Goal: Information Seeking & Learning: Find specific fact

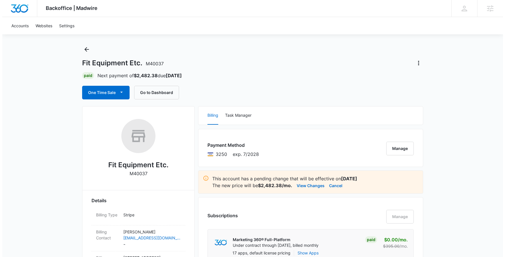
scroll to position [7, 0]
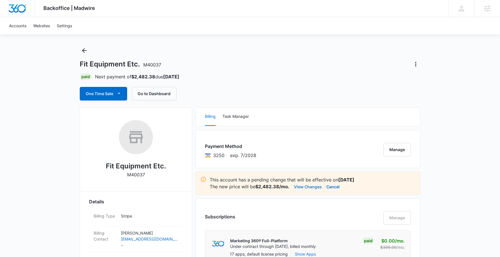
click at [308, 186] on button "View Changes" at bounding box center [308, 186] width 28 height 7
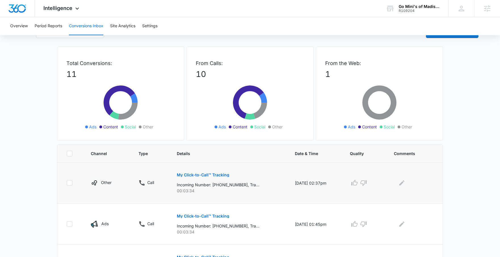
scroll to position [45, 0]
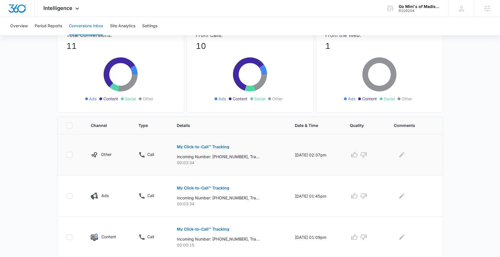
click at [199, 147] on p "My Click-to-Call™ Tracking" at bounding box center [203, 147] width 53 height 4
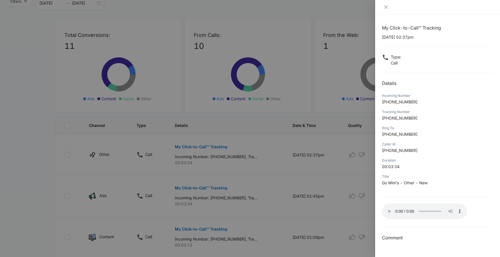
click at [164, 57] on div at bounding box center [250, 128] width 500 height 257
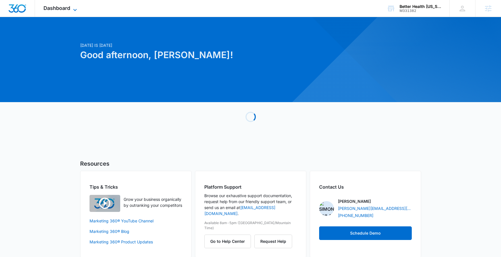
click at [54, 7] on span "Dashboard" at bounding box center [56, 8] width 27 height 6
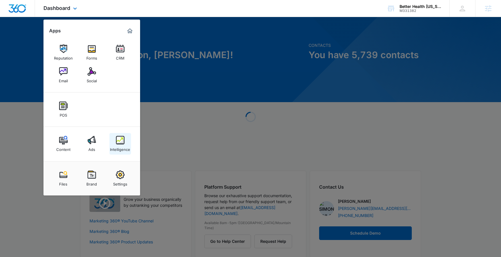
click at [118, 145] on div "Intelligence" at bounding box center [120, 148] width 20 height 7
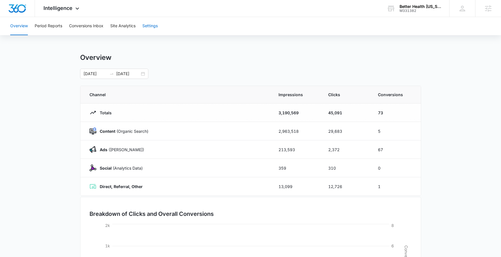
click at [155, 26] on button "Settings" at bounding box center [149, 26] width 15 height 18
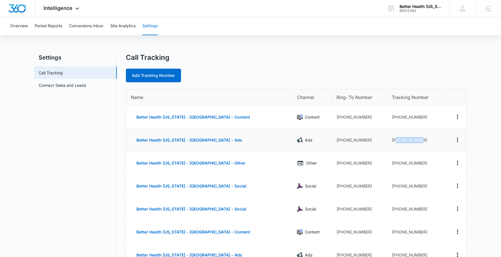
drag, startPoint x: 420, startPoint y: 141, endPoint x: 391, endPoint y: 141, distance: 28.4
click at [391, 141] on td "[PHONE_NUMBER]" at bounding box center [415, 140] width 57 height 23
click at [410, 139] on td "[PHONE_NUMBER]" at bounding box center [415, 140] width 57 height 23
drag, startPoint x: 391, startPoint y: 139, endPoint x: 416, endPoint y: 139, distance: 25.9
click at [416, 139] on td "[PHONE_NUMBER]" at bounding box center [415, 140] width 57 height 23
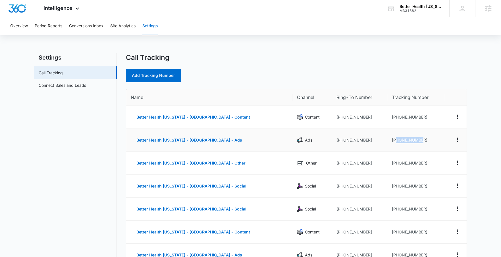
click at [416, 139] on td "[PHONE_NUMBER]" at bounding box center [415, 140] width 57 height 23
drag, startPoint x: 362, startPoint y: 139, endPoint x: 331, endPoint y: 140, distance: 31.3
click at [332, 140] on td "[PHONE_NUMBER]" at bounding box center [360, 140] width 56 height 23
click at [76, 26] on button "Conversions Inbox" at bounding box center [86, 26] width 34 height 18
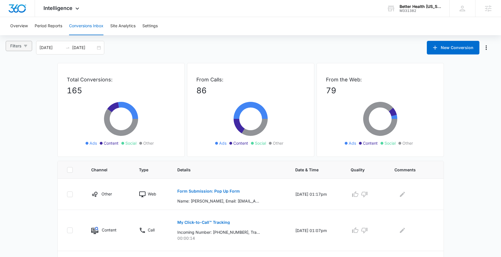
click at [26, 51] on button "Filters" at bounding box center [19, 46] width 26 height 10
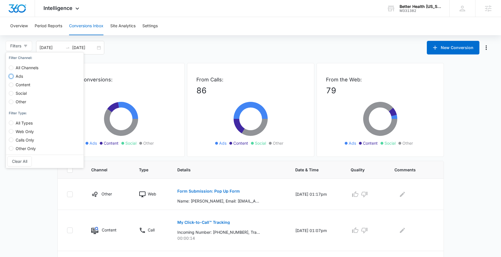
click at [12, 78] on input "Ads" at bounding box center [11, 76] width 5 height 5
radio input "true"
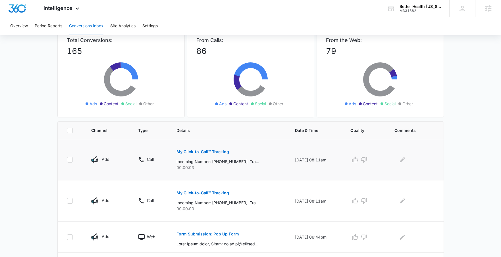
scroll to position [41, 0]
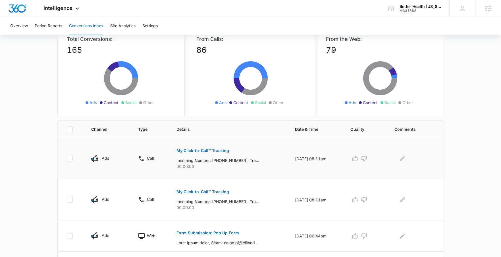
drag, startPoint x: 336, startPoint y: 158, endPoint x: 285, endPoint y: 160, distance: 51.2
click at [288, 160] on td "[DATE] 08:11am" at bounding box center [315, 158] width 55 height 41
click at [288, 159] on td "[DATE] 08:11am" at bounding box center [315, 158] width 55 height 41
drag, startPoint x: 294, startPoint y: 157, endPoint x: 289, endPoint y: 160, distance: 5.5
click at [289, 160] on td "[DATE] 08:11am" at bounding box center [315, 158] width 55 height 41
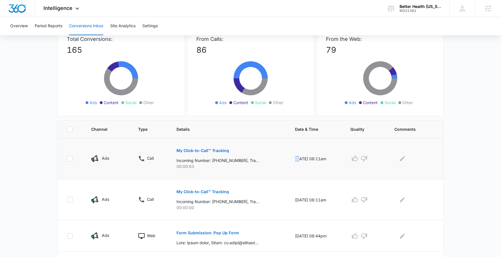
click at [294, 159] on td "[DATE] 08:11am" at bounding box center [315, 158] width 55 height 41
drag, startPoint x: 329, startPoint y: 158, endPoint x: 312, endPoint y: 158, distance: 16.8
click at [312, 158] on td "[DATE] 08:11am" at bounding box center [315, 158] width 55 height 41
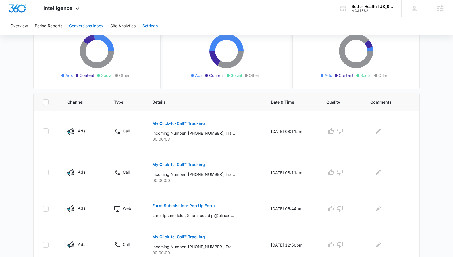
scroll to position [64, 0]
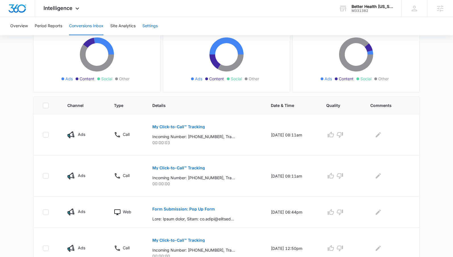
click at [153, 24] on button "Settings" at bounding box center [149, 26] width 15 height 18
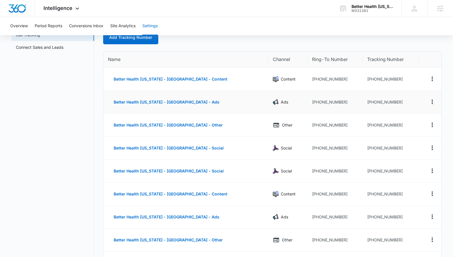
scroll to position [39, 0]
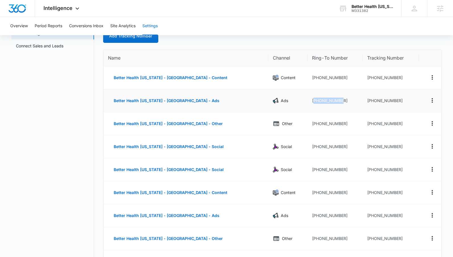
drag, startPoint x: 332, startPoint y: 99, endPoint x: 305, endPoint y: 99, distance: 27.3
click at [307, 99] on td "[PHONE_NUMBER]" at bounding box center [334, 100] width 55 height 23
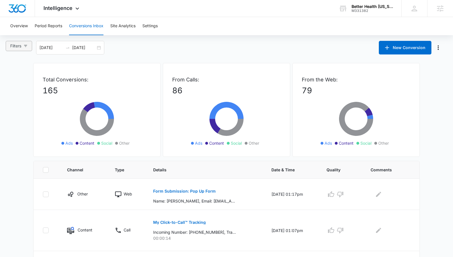
click at [25, 45] on icon "button" at bounding box center [26, 46] width 4 height 4
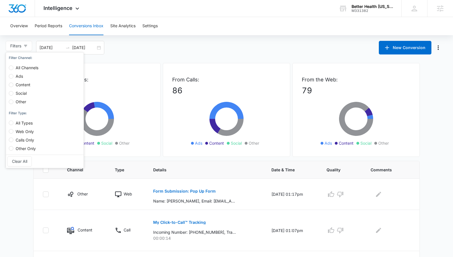
click at [221, 63] on div "From Calls: 86 Ads Content Social Other" at bounding box center [226, 110] width 127 height 94
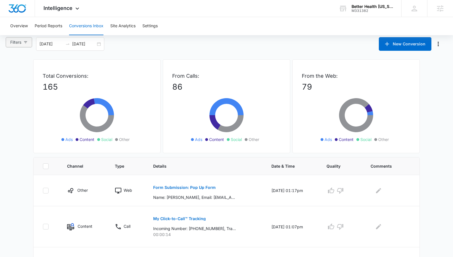
scroll to position [9, 0]
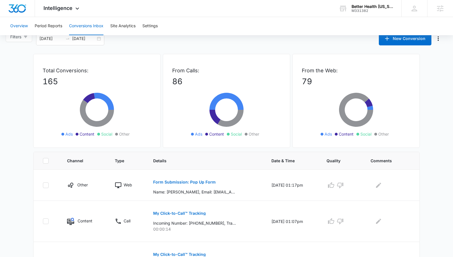
click at [18, 34] on button "Overview" at bounding box center [19, 26] width 18 height 18
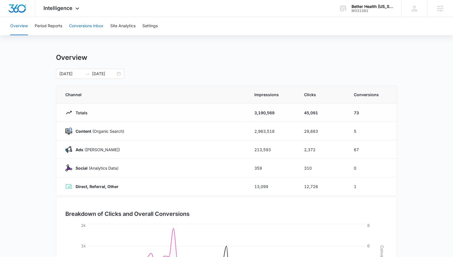
click at [73, 23] on button "Conversions Inbox" at bounding box center [86, 26] width 34 height 18
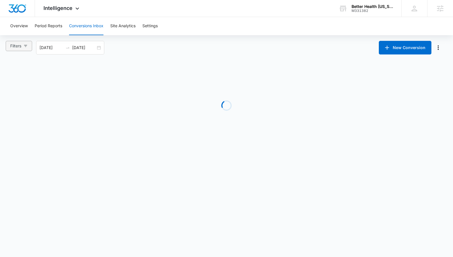
click at [22, 48] on button "Filters" at bounding box center [19, 46] width 26 height 10
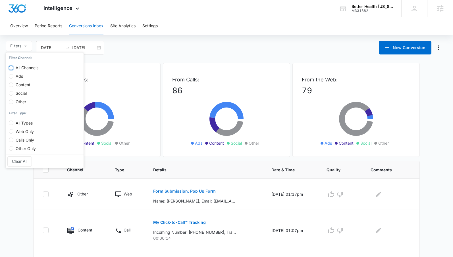
click at [12, 67] on input "All Channels" at bounding box center [11, 68] width 5 height 5
radio input "true"
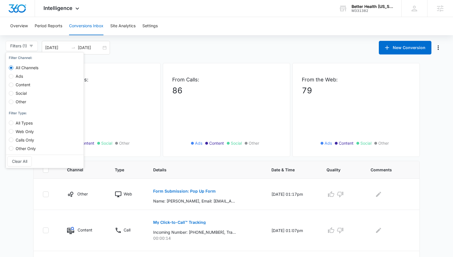
click at [218, 52] on div "Filters (1) Filter Channel : All Channels Ads Content Social Other Filter Type …" at bounding box center [226, 48] width 453 height 14
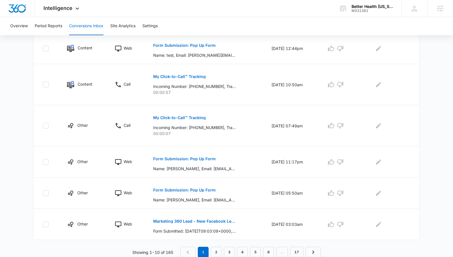
scroll to position [301, 0]
click at [216, 252] on link "2" at bounding box center [216, 252] width 11 height 11
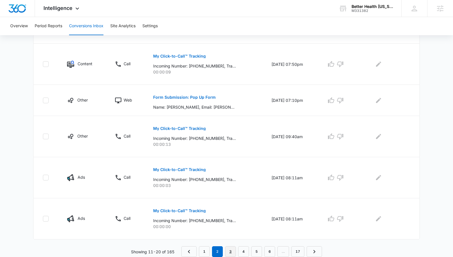
click at [231, 249] on link "3" at bounding box center [230, 252] width 11 height 11
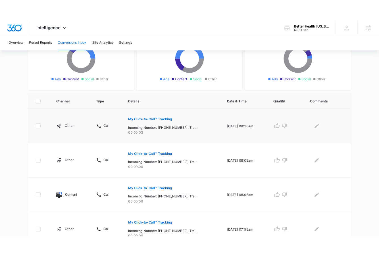
scroll to position [77, 0]
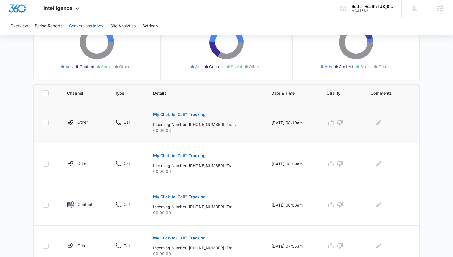
click at [183, 111] on button "My Click-to-Call™ Tracking" at bounding box center [179, 115] width 53 height 14
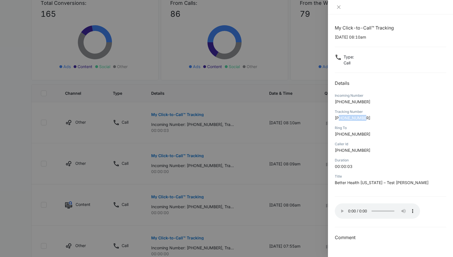
drag, startPoint x: 366, startPoint y: 117, endPoint x: 339, endPoint y: 118, distance: 27.0
click at [339, 118] on p "[PHONE_NUMBER]" at bounding box center [390, 118] width 111 height 6
click at [359, 117] on span "[PHONE_NUMBER]" at bounding box center [353, 118] width 36 height 5
drag, startPoint x: 366, startPoint y: 119, endPoint x: 339, endPoint y: 117, distance: 26.8
click at [339, 117] on p "[PHONE_NUMBER]" at bounding box center [390, 118] width 111 height 6
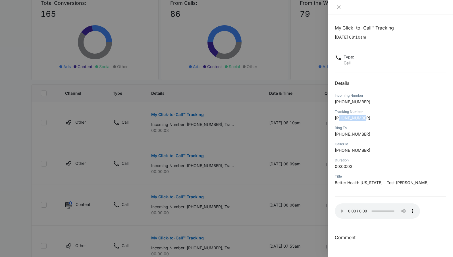
click at [339, 117] on span "[PHONE_NUMBER]" at bounding box center [353, 118] width 36 height 5
drag, startPoint x: 340, startPoint y: 119, endPoint x: 365, endPoint y: 116, distance: 25.1
click at [365, 116] on span "[PHONE_NUMBER]" at bounding box center [353, 118] width 36 height 5
drag, startPoint x: 365, startPoint y: 116, endPoint x: 336, endPoint y: 119, distance: 29.3
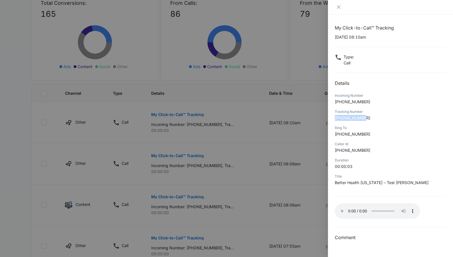
click at [336, 119] on span "[PHONE_NUMBER]" at bounding box center [353, 118] width 36 height 5
drag, startPoint x: 336, startPoint y: 119, endPoint x: 366, endPoint y: 117, distance: 30.7
click at [366, 117] on p "[PHONE_NUMBER]" at bounding box center [390, 118] width 111 height 6
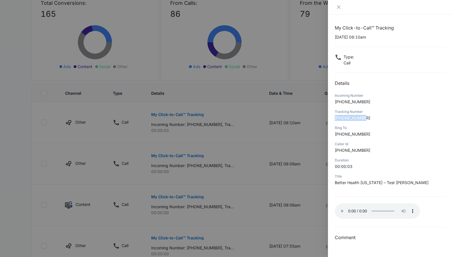
drag, startPoint x: 366, startPoint y: 118, endPoint x: 333, endPoint y: 118, distance: 32.7
click at [333, 118] on div "My Click-to-Call™ Tracking [DATE] 08:10am Type : Call Details Incoming Number […" at bounding box center [390, 135] width 125 height 243
click at [336, 119] on div "My Click-to-Call™ Tracking [DATE] 08:10am Type : Call Details Incoming Number […" at bounding box center [390, 135] width 125 height 243
click at [372, 122] on div "Tracking Number [PHONE_NUMBER]" at bounding box center [390, 117] width 111 height 16
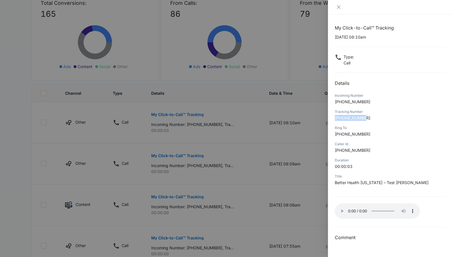
drag, startPoint x: 372, startPoint y: 118, endPoint x: 335, endPoint y: 117, distance: 36.9
click at [335, 117] on p "[PHONE_NUMBER]" at bounding box center [390, 118] width 111 height 6
click at [335, 117] on span "[PHONE_NUMBER]" at bounding box center [353, 118] width 36 height 5
drag, startPoint x: 332, startPoint y: 117, endPoint x: 367, endPoint y: 121, distance: 34.8
click at [367, 121] on div "My Click-to-Call™ Tracking [DATE] 08:10am Type : Call Details Incoming Number […" at bounding box center [390, 135] width 125 height 243
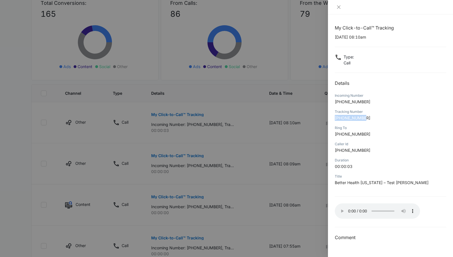
click at [367, 121] on p "[PHONE_NUMBER]" at bounding box center [390, 118] width 111 height 6
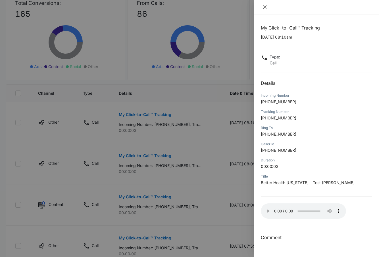
click at [264, 7] on icon "close" at bounding box center [264, 6] width 3 height 3
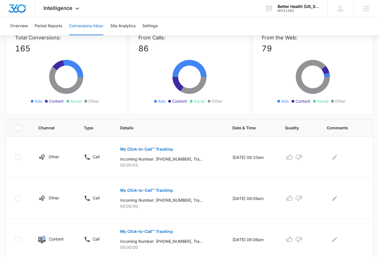
scroll to position [0, 0]
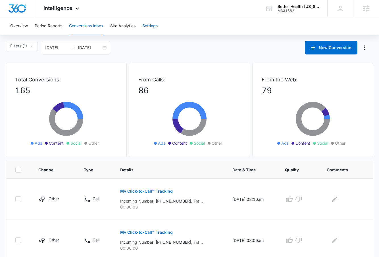
click at [152, 22] on button "Settings" at bounding box center [149, 26] width 15 height 18
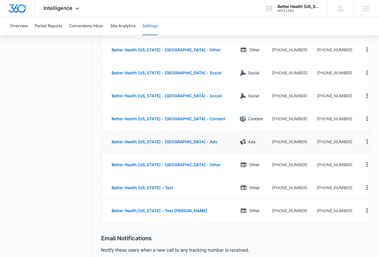
scroll to position [114, 0]
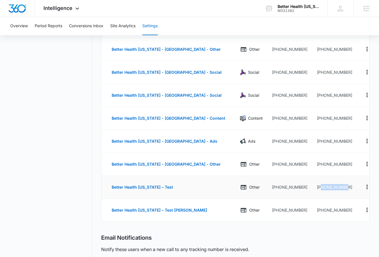
drag, startPoint x: 338, startPoint y: 187, endPoint x: 312, endPoint y: 187, distance: 26.1
click at [312, 187] on td "[PHONE_NUMBER]" at bounding box center [335, 187] width 46 height 23
drag, startPoint x: 288, startPoint y: 72, endPoint x: 266, endPoint y: 71, distance: 22.4
click at [267, 71] on td "[PHONE_NUMBER]" at bounding box center [289, 72] width 45 height 23
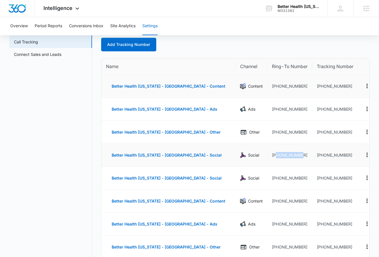
scroll to position [30, 0]
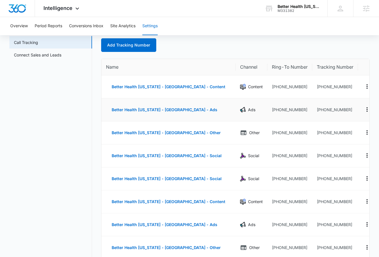
click at [290, 114] on td "[PHONE_NUMBER]" at bounding box center [289, 110] width 45 height 23
drag, startPoint x: 291, startPoint y: 112, endPoint x: 296, endPoint y: 110, distance: 5.0
click at [296, 110] on td "[PHONE_NUMBER]" at bounding box center [289, 110] width 45 height 23
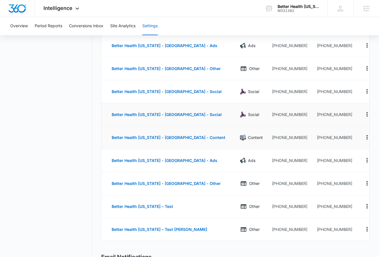
scroll to position [96, 0]
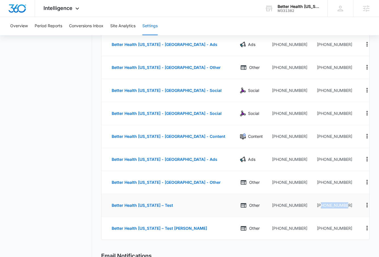
drag, startPoint x: 342, startPoint y: 204, endPoint x: 311, endPoint y: 205, distance: 31.0
click at [312, 205] on td "[PHONE_NUMBER]" at bounding box center [335, 205] width 46 height 23
drag, startPoint x: 312, startPoint y: 205, endPoint x: 337, endPoint y: 203, distance: 25.9
click at [337, 203] on td "[PHONE_NUMBER]" at bounding box center [335, 205] width 46 height 23
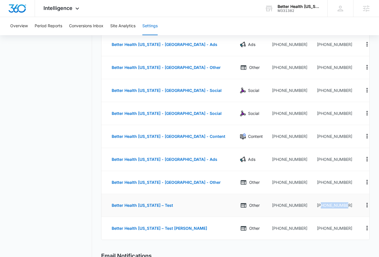
click at [337, 203] on td "[PHONE_NUMBER]" at bounding box center [335, 205] width 46 height 23
drag, startPoint x: 337, startPoint y: 206, endPoint x: 311, endPoint y: 205, distance: 25.6
click at [312, 205] on td "[PHONE_NUMBER]" at bounding box center [335, 205] width 46 height 23
drag, startPoint x: 312, startPoint y: 205, endPoint x: 340, endPoint y: 206, distance: 27.6
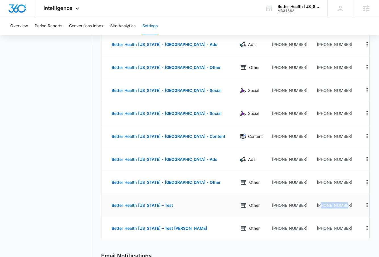
click at [340, 206] on td "[PHONE_NUMBER]" at bounding box center [335, 205] width 46 height 23
click at [339, 206] on td "[PHONE_NUMBER]" at bounding box center [335, 205] width 46 height 23
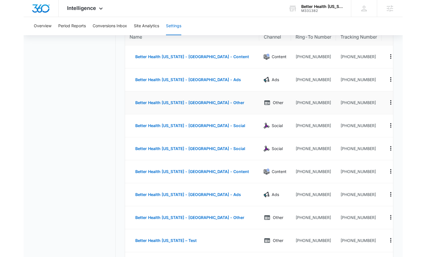
scroll to position [56, 0]
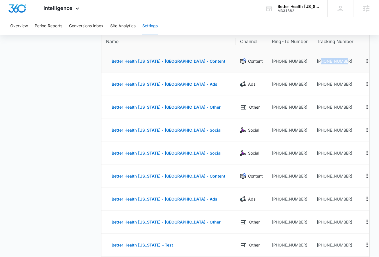
drag, startPoint x: 313, startPoint y: 61, endPoint x: 337, endPoint y: 59, distance: 24.6
click at [337, 59] on td "[PHONE_NUMBER]" at bounding box center [335, 61] width 46 height 23
drag, startPoint x: 338, startPoint y: 83, endPoint x: 311, endPoint y: 84, distance: 27.0
click at [312, 84] on td "[PHONE_NUMBER]" at bounding box center [335, 84] width 46 height 23
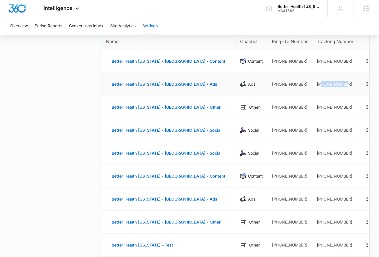
click at [312, 84] on td "[PHONE_NUMBER]" at bounding box center [335, 84] width 46 height 23
drag, startPoint x: 313, startPoint y: 61, endPoint x: 340, endPoint y: 64, distance: 27.4
click at [340, 64] on td "[PHONE_NUMBER]" at bounding box center [335, 61] width 46 height 23
drag, startPoint x: 330, startPoint y: 85, endPoint x: 313, endPoint y: 85, distance: 17.1
click at [313, 85] on td "[PHONE_NUMBER]" at bounding box center [335, 84] width 46 height 23
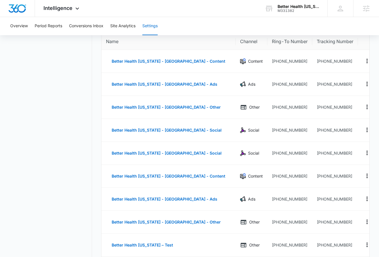
click at [53, 72] on nav "Settings Call Tracking Connect Sales and Leads" at bounding box center [50, 230] width 83 height 466
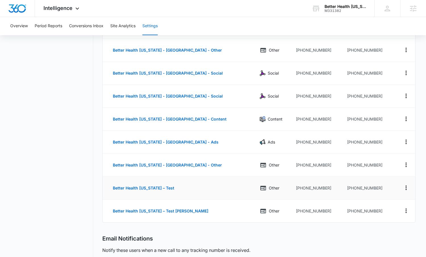
scroll to position [120, 0]
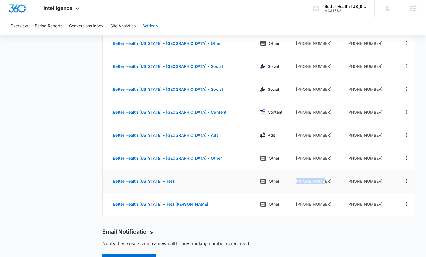
drag, startPoint x: 319, startPoint y: 177, endPoint x: 314, endPoint y: 179, distance: 5.1
click at [314, 179] on td "[PHONE_NUMBER]" at bounding box center [316, 181] width 51 height 23
click at [321, 183] on td "[PHONE_NUMBER]" at bounding box center [316, 181] width 51 height 23
drag, startPoint x: 318, startPoint y: 182, endPoint x: 291, endPoint y: 182, distance: 27.0
click at [291, 182] on td "[PHONE_NUMBER]" at bounding box center [316, 181] width 51 height 23
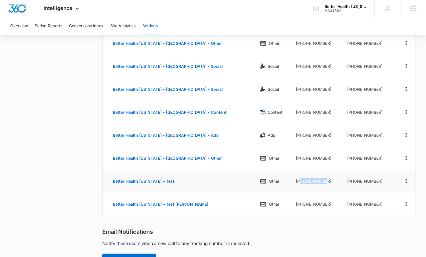
copy td "9077430110"
click at [364, 180] on td "[PHONE_NUMBER]" at bounding box center [368, 181] width 52 height 23
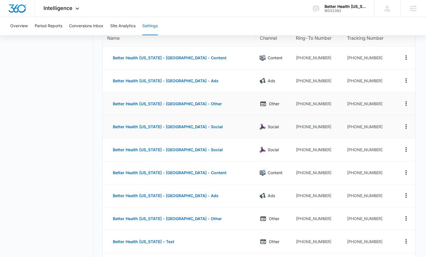
scroll to position [59, 0]
drag, startPoint x: 375, startPoint y: 79, endPoint x: 347, endPoint y: 82, distance: 27.9
click at [347, 82] on td "[PHONE_NUMBER]" at bounding box center [368, 81] width 52 height 23
click at [373, 80] on td "[PHONE_NUMBER]" at bounding box center [368, 81] width 52 height 23
drag, startPoint x: 375, startPoint y: 81, endPoint x: 346, endPoint y: 81, distance: 29.5
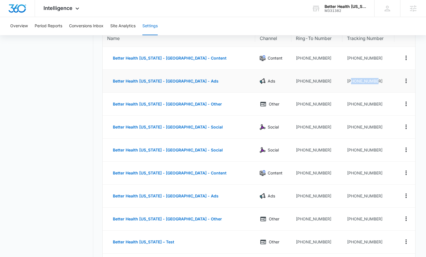
click at [346, 81] on td "[PHONE_NUMBER]" at bounding box center [368, 81] width 52 height 23
drag, startPoint x: 346, startPoint y: 81, endPoint x: 372, endPoint y: 80, distance: 25.6
click at [372, 80] on td "[PHONE_NUMBER]" at bounding box center [368, 81] width 52 height 23
click at [375, 83] on td "[PHONE_NUMBER]" at bounding box center [368, 81] width 52 height 23
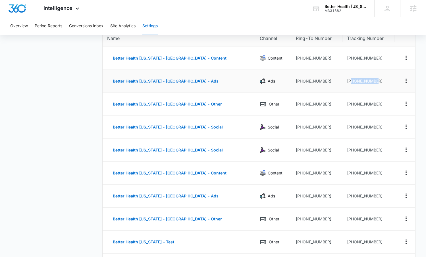
drag, startPoint x: 373, startPoint y: 81, endPoint x: 347, endPoint y: 84, distance: 26.6
click at [347, 84] on td "[PHONE_NUMBER]" at bounding box center [368, 81] width 52 height 23
copy td "8334673410"
click at [376, 80] on td "[PHONE_NUMBER]" at bounding box center [368, 81] width 52 height 23
drag, startPoint x: 380, startPoint y: 80, endPoint x: 335, endPoint y: 79, distance: 44.6
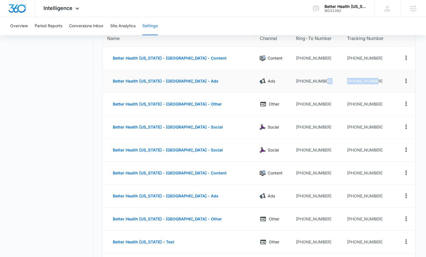
click at [335, 79] on tr "Better Health [US_STATE] - [GEOGRAPHIC_DATA] - Ads Ads [PHONE_NUMBER] [PHONE_NU…" at bounding box center [259, 81] width 312 height 23
copy tr "[PHONE_NUMBER]"
click at [421, 75] on main "Settings Call Tracking Connect Sales and Leads Call Tracking Add Tracking Numbe…" at bounding box center [213, 230] width 426 height 472
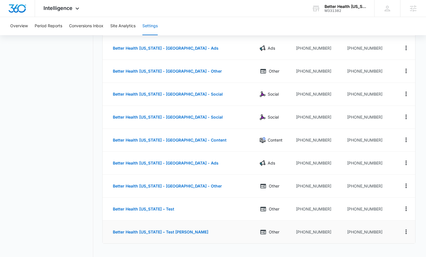
scroll to position [96, 0]
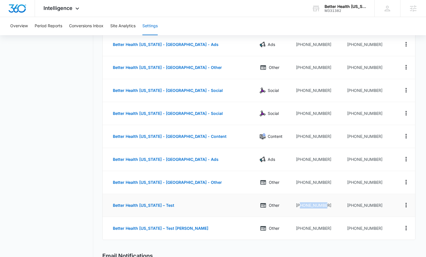
drag, startPoint x: 306, startPoint y: 204, endPoint x: 291, endPoint y: 205, distance: 14.9
click at [291, 205] on td "[PHONE_NUMBER]" at bounding box center [316, 205] width 51 height 23
copy td "9077430110"
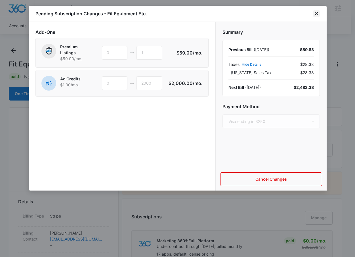
click at [315, 13] on icon "close" at bounding box center [316, 13] width 7 height 7
